Goal: Task Accomplishment & Management: Manage account settings

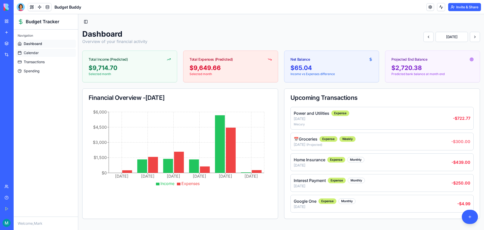
click at [30, 51] on span "Calendar" at bounding box center [31, 52] width 15 height 5
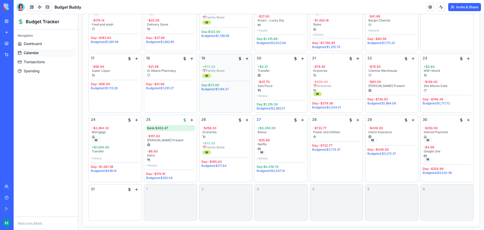
scroll to position [216, 0]
click at [279, 127] on div "+ $3,350.00" at bounding box center [281, 127] width 47 height 4
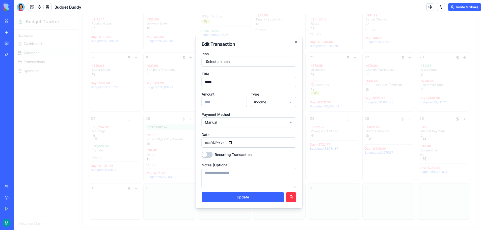
click at [221, 102] on input "****" at bounding box center [224, 102] width 45 height 10
drag, startPoint x: 221, startPoint y: 102, endPoint x: 204, endPoint y: 102, distance: 16.2
click at [204, 102] on input "****" at bounding box center [224, 102] width 45 height 10
click at [242, 196] on button "Update" at bounding box center [243, 197] width 83 height 10
type input "****"
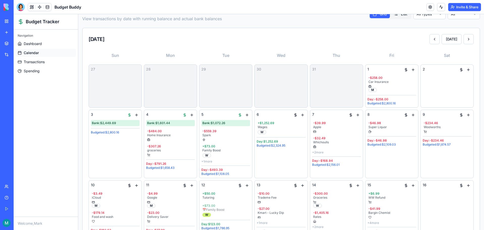
scroll to position [14, 0]
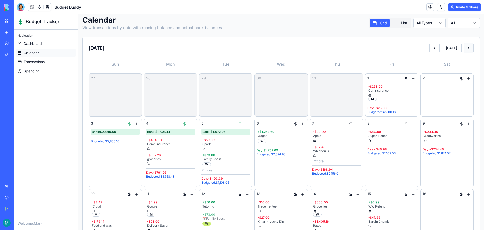
click at [465, 48] on button at bounding box center [469, 48] width 10 height 10
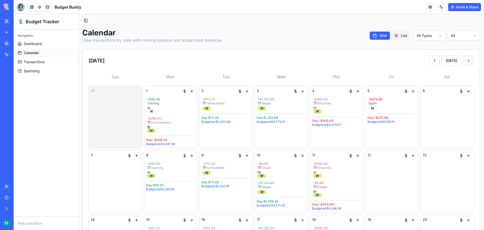
scroll to position [0, 0]
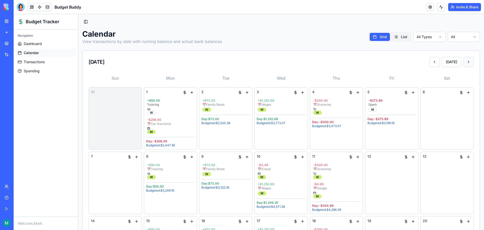
click at [465, 61] on button at bounding box center [469, 62] width 10 height 10
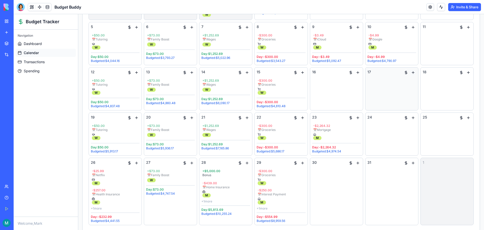
scroll to position [119, 0]
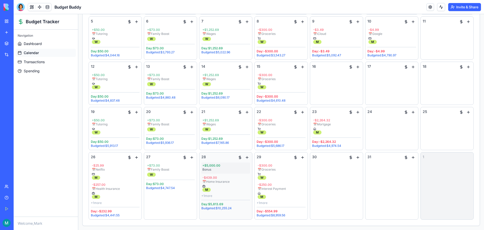
click at [214, 168] on div "Bonus" at bounding box center [225, 169] width 47 height 4
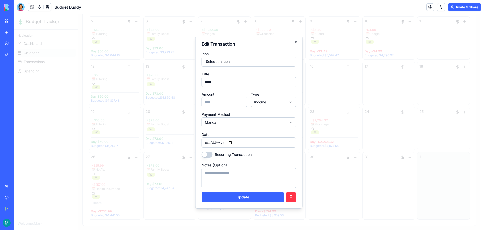
click at [216, 99] on input "****" at bounding box center [224, 102] width 45 height 10
drag, startPoint x: 216, startPoint y: 102, endPoint x: 201, endPoint y: 104, distance: 15.6
click at [201, 104] on div "**********" at bounding box center [248, 122] width 107 height 173
click at [244, 197] on button "Update" at bounding box center [243, 197] width 83 height 10
type input "****"
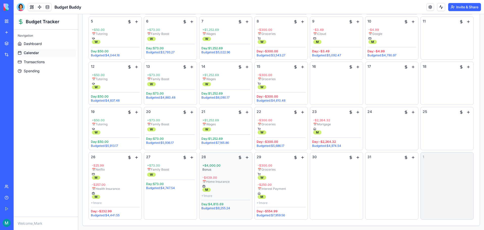
click at [220, 207] on div "Budgeted: $9,255.24" at bounding box center [225, 208] width 49 height 4
click at [260, 201] on div "+ 1 more" at bounding box center [281, 203] width 49 height 4
click at [283, 189] on div "📅 Interest Payment" at bounding box center [281, 188] width 47 height 4
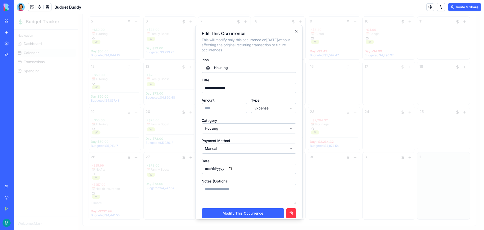
click at [291, 28] on div "**********" at bounding box center [248, 122] width 107 height 194
click at [295, 31] on icon "button" at bounding box center [296, 31] width 2 height 2
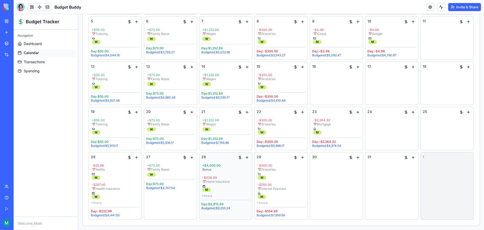
click at [209, 196] on div "+ 1 more" at bounding box center [225, 196] width 49 height 4
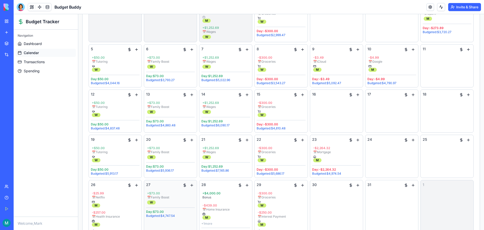
scroll to position [0, 0]
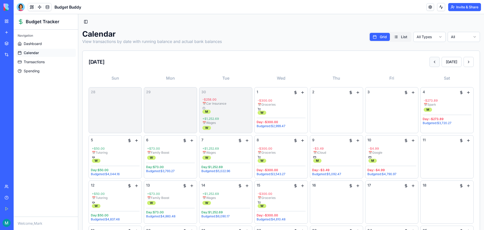
click at [434, 60] on button at bounding box center [434, 62] width 10 height 10
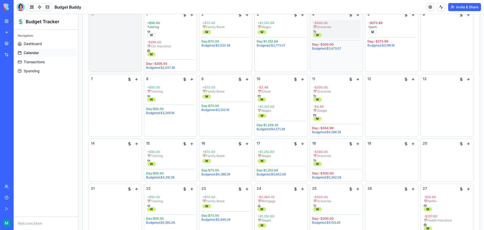
scroll to position [19, 0]
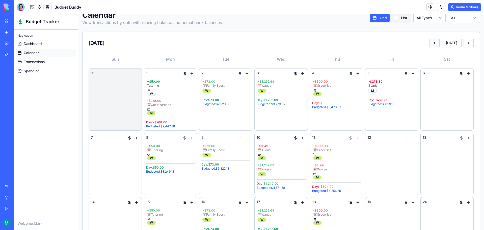
click at [429, 42] on button at bounding box center [434, 43] width 10 height 10
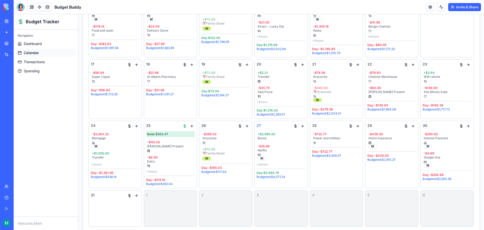
scroll to position [216, 0]
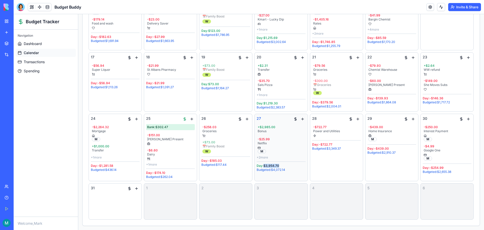
drag, startPoint x: 263, startPoint y: 165, endPoint x: 283, endPoint y: 164, distance: 19.4
click at [283, 164] on div "Day: $3,954.70" at bounding box center [281, 165] width 49 height 4
click at [290, 135] on div "+ $2,985.00 Bonus - $25.99 Netflix M + 2 more" at bounding box center [281, 141] width 49 height 35
click at [39, 62] on span "Transactions" at bounding box center [34, 61] width 21 height 5
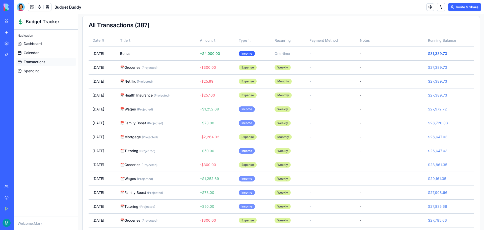
scroll to position [64, 0]
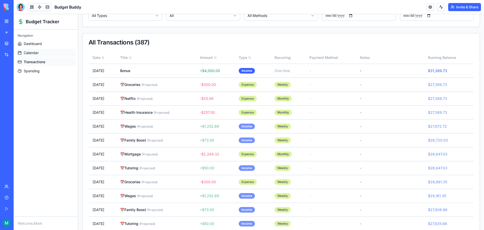
click at [40, 52] on link "Calendar" at bounding box center [46, 53] width 60 height 8
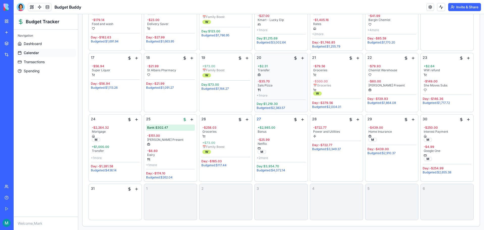
scroll to position [216, 0]
click at [20, 7] on div at bounding box center [21, 7] width 8 height 8
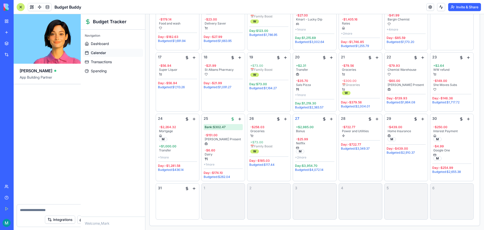
scroll to position [8278, 0]
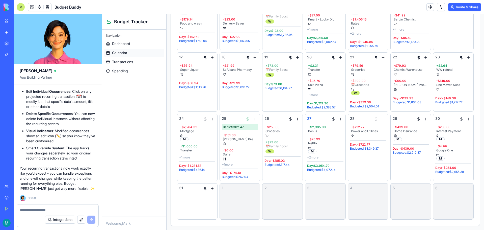
click at [37, 207] on textarea at bounding box center [57, 209] width 75 height 5
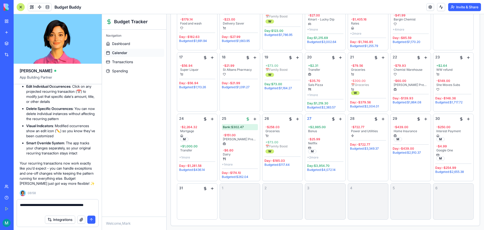
click at [91, 205] on textarea "**********" at bounding box center [57, 207] width 75 height 10
click at [50, 210] on textarea "**********" at bounding box center [57, 207] width 75 height 10
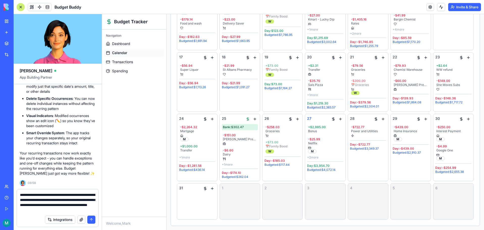
type textarea "**********"
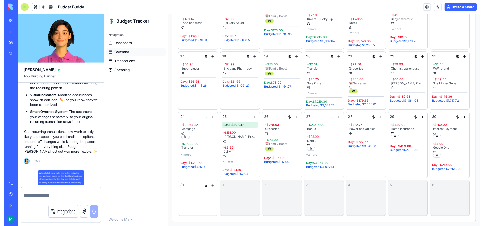
scroll to position [8318, 0]
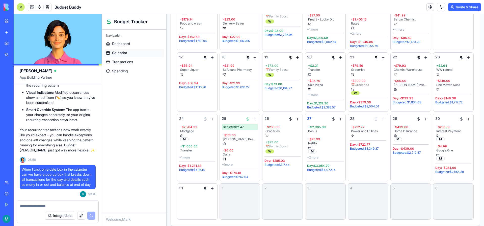
click at [21, 4] on div at bounding box center [21, 7] width 8 height 8
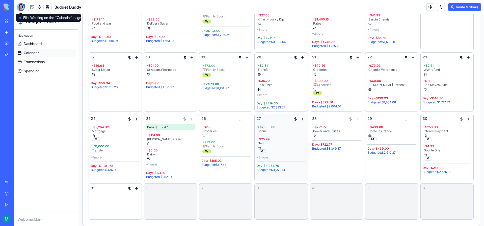
click at [259, 156] on div "+ 2 more" at bounding box center [281, 157] width 49 height 4
click at [21, 7] on div at bounding box center [21, 7] width 8 height 8
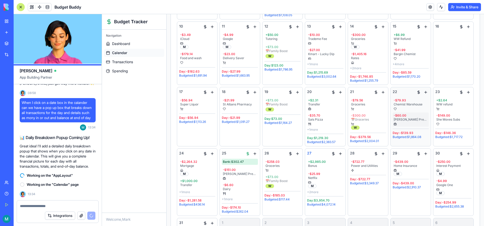
scroll to position [220, 0]
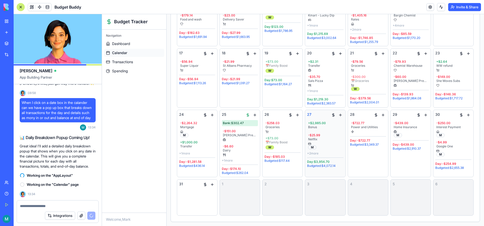
click at [309, 113] on span "27" at bounding box center [309, 114] width 4 height 5
click at [317, 135] on div "- $25.99" at bounding box center [325, 135] width 34 height 4
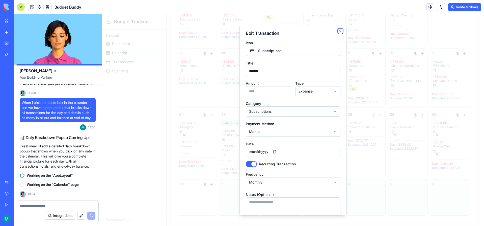
click at [338, 31] on icon "button" at bounding box center [340, 31] width 4 height 4
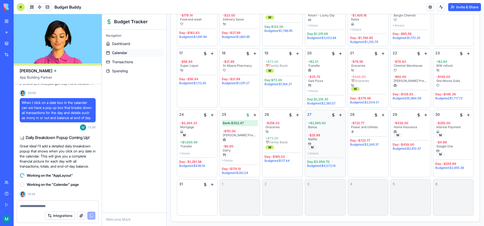
click at [319, 115] on div "27" at bounding box center [325, 115] width 36 height 6
click at [330, 173] on div "27 + $2,985.00 Bonus - $25.99 Netflix M + 2 more Day: $3,954.70 Budgeted: $4,07…" at bounding box center [325, 143] width 41 height 67
click at [20, 6] on div at bounding box center [21, 7] width 8 height 8
